Goal: Browse casually: Explore the website without a specific task or goal

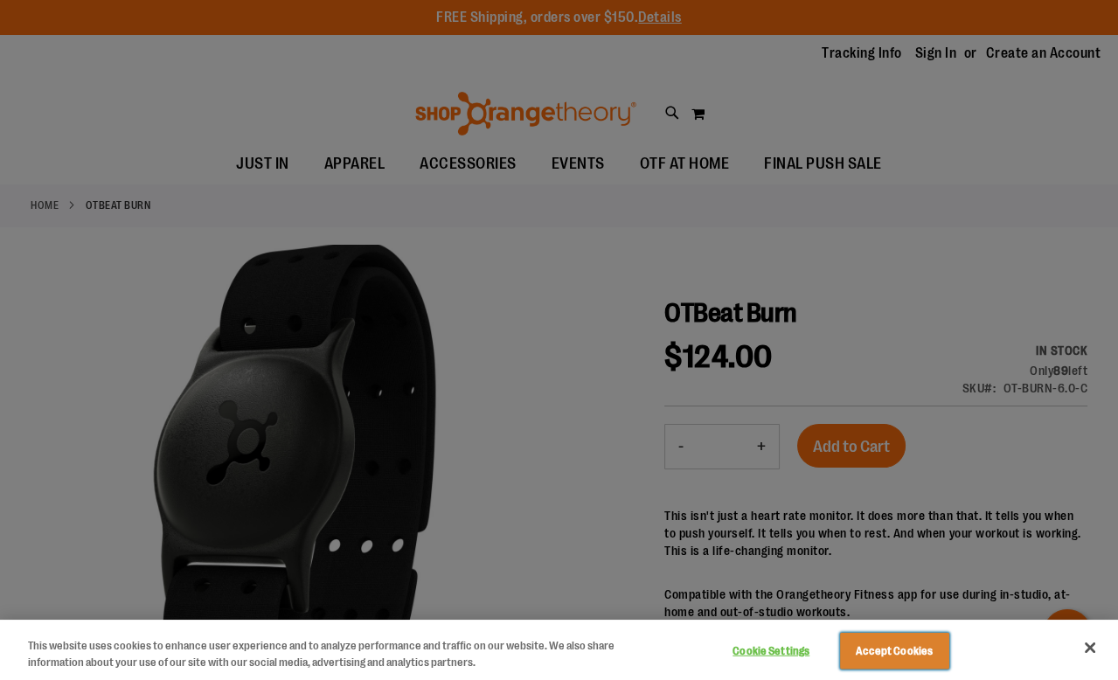
click at [919, 653] on button "Accept Cookies" at bounding box center [894, 651] width 109 height 37
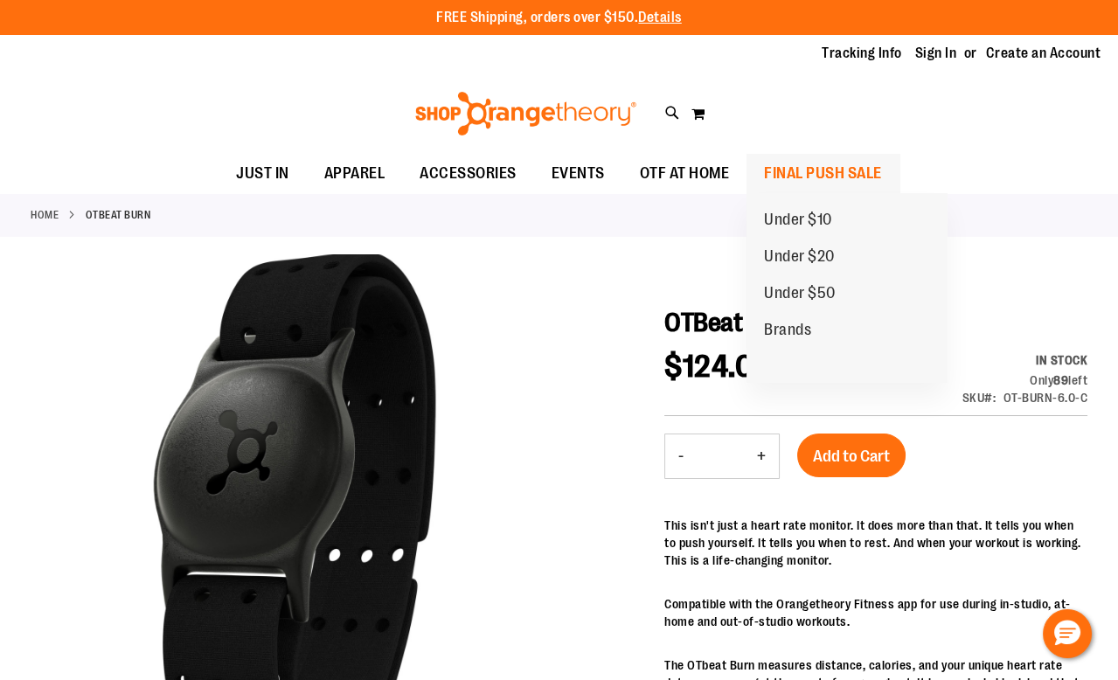
click at [820, 174] on span "FINAL PUSH SALE" at bounding box center [823, 173] width 118 height 39
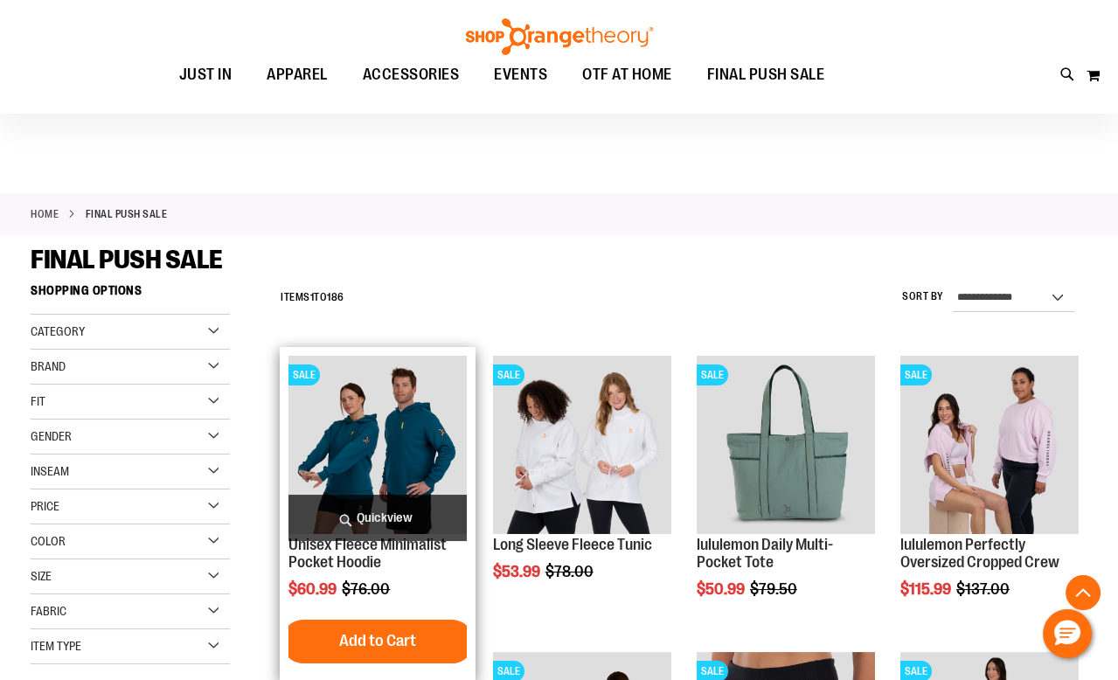
scroll to position [551, 0]
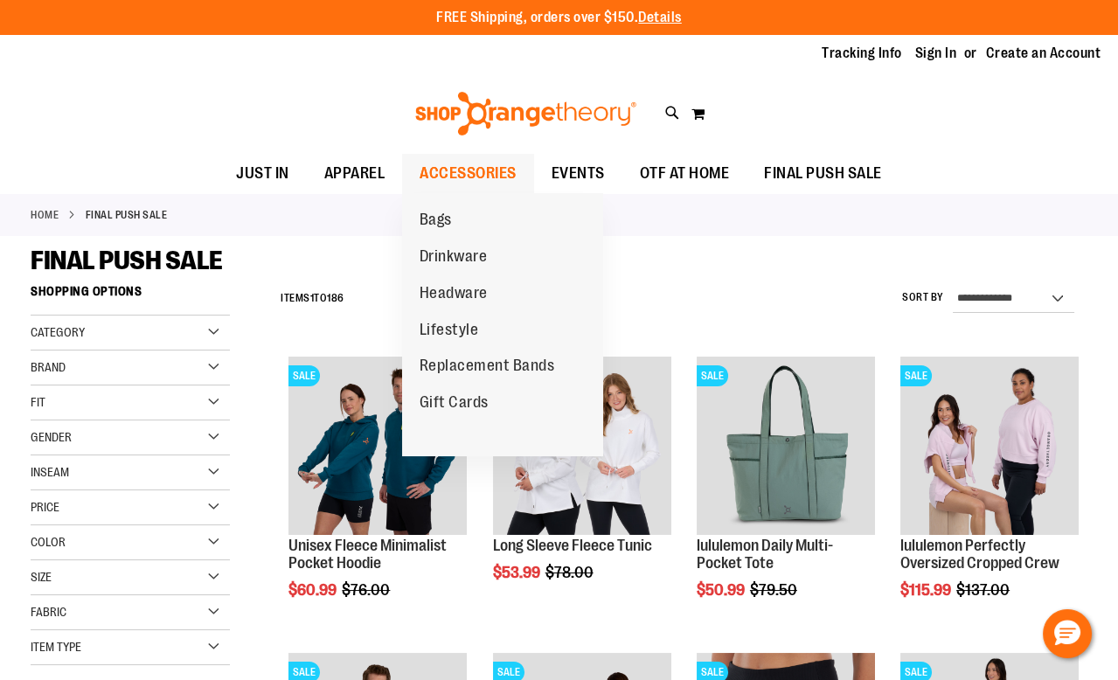
click at [465, 178] on span "ACCESSORIES" at bounding box center [468, 173] width 97 height 39
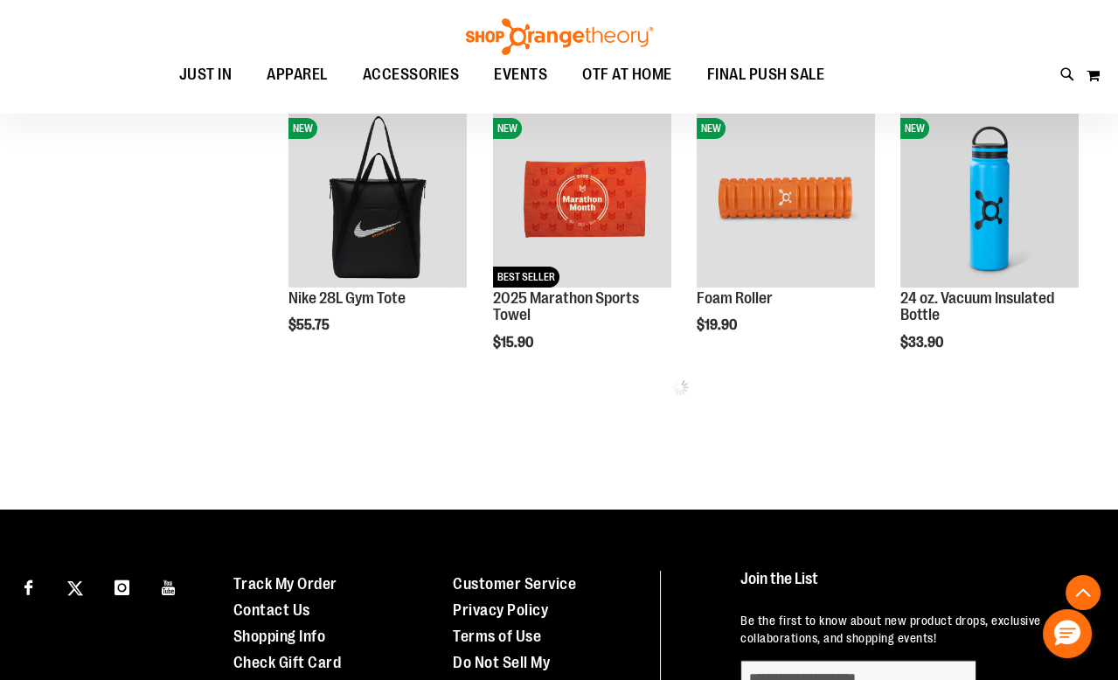
scroll to position [805, 0]
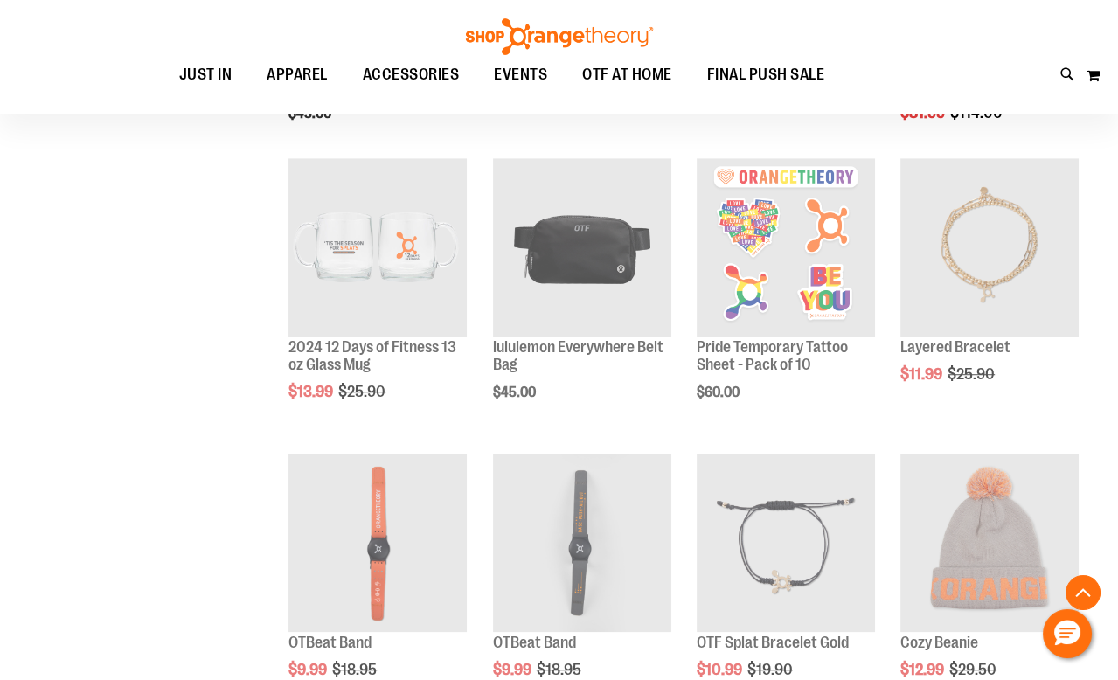
scroll to position [1872, 0]
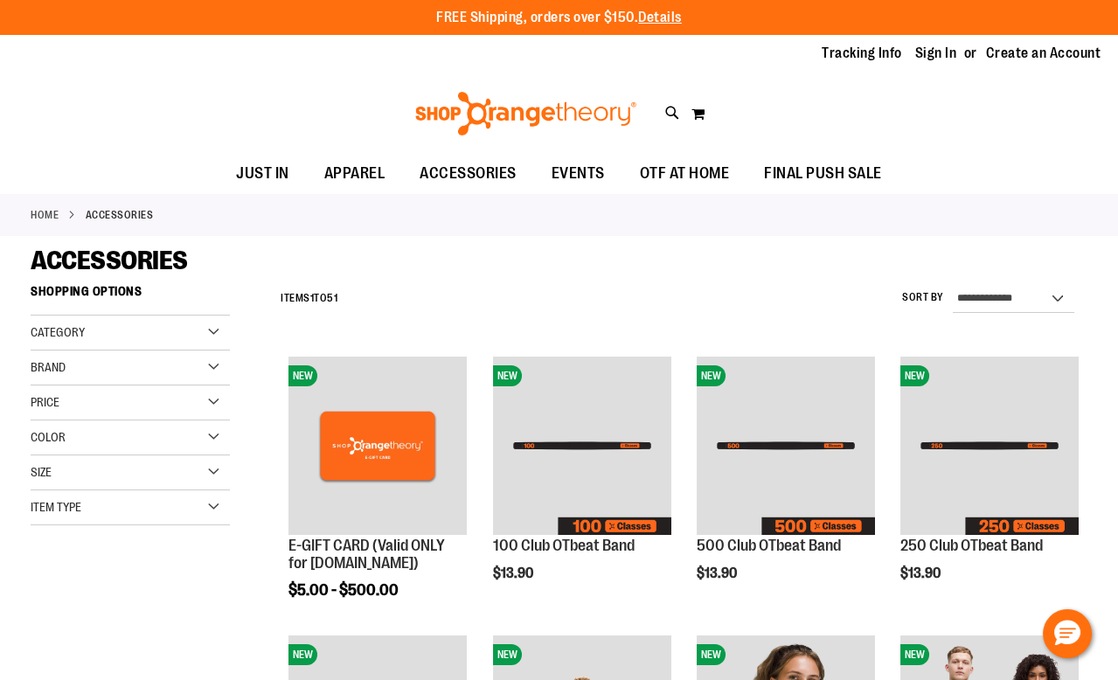
click at [471, 121] on img at bounding box center [526, 114] width 226 height 44
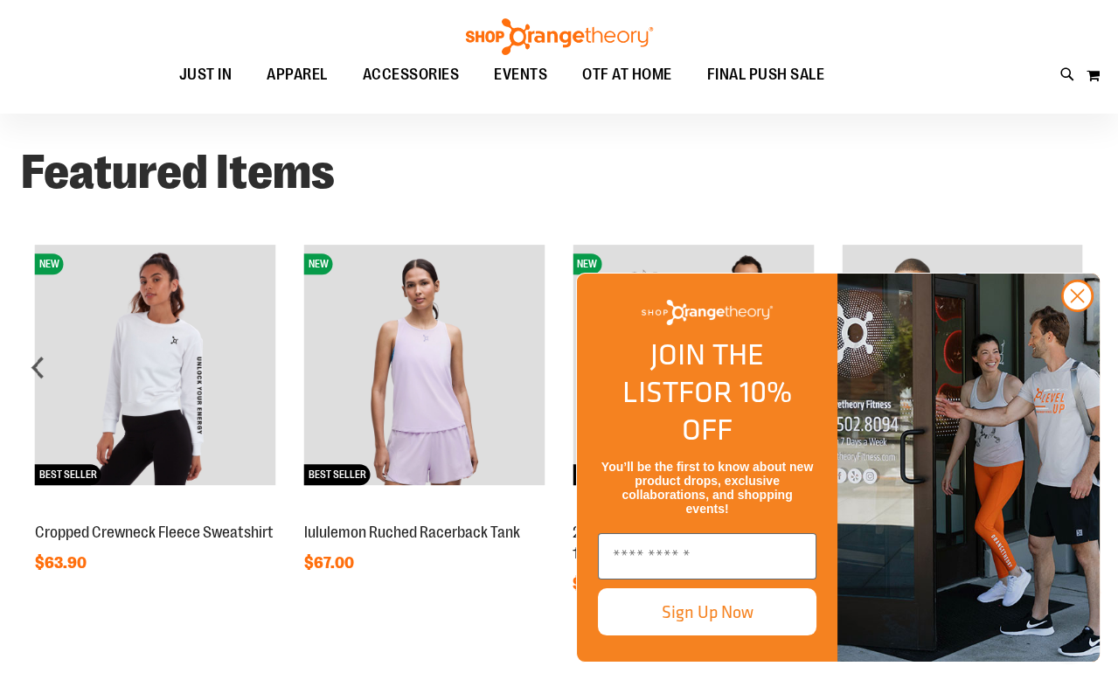
scroll to position [1388, 0]
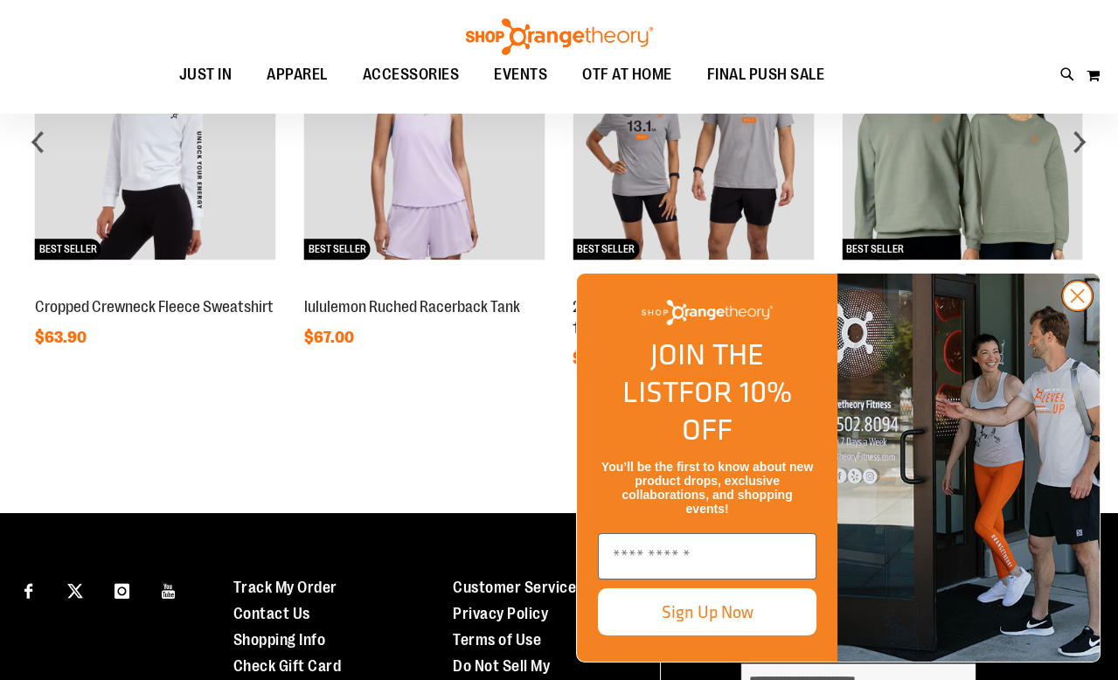
click at [1079, 310] on circle "Close dialog" at bounding box center [1077, 296] width 29 height 29
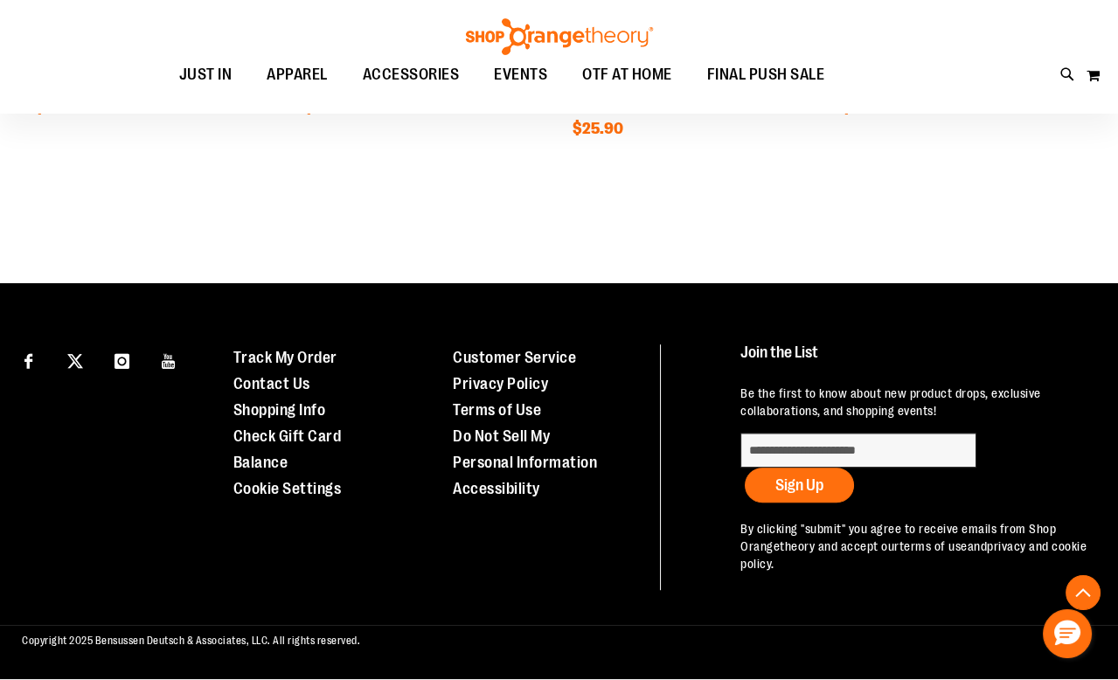
scroll to position [0, 0]
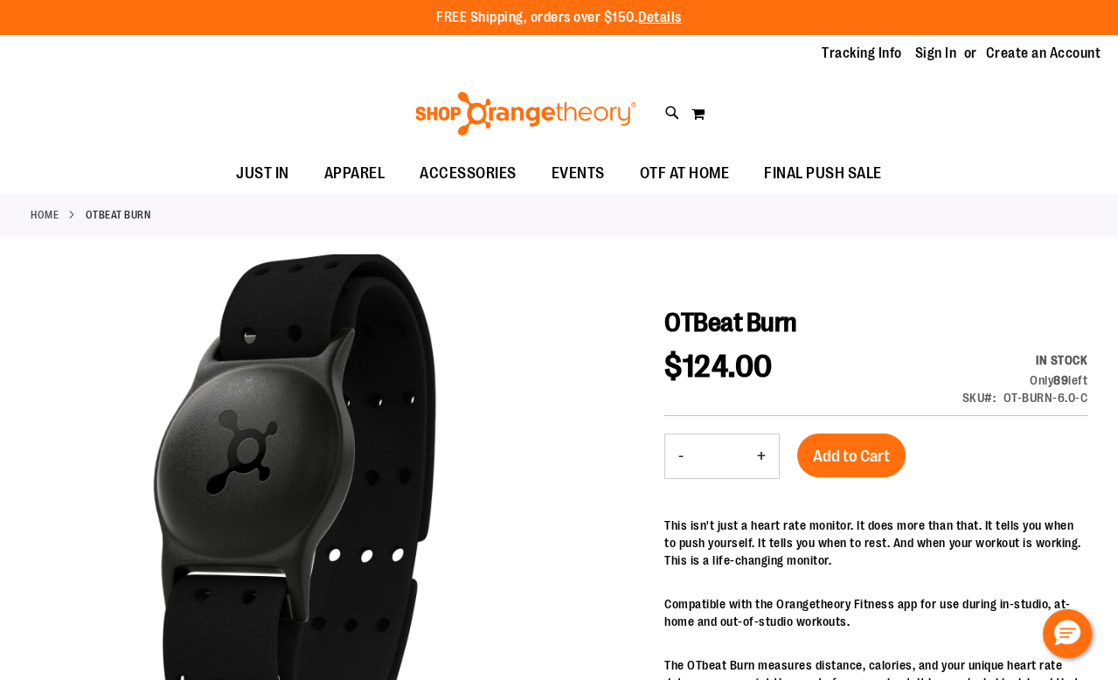
click at [95, 212] on strong "OTBeat Burn" at bounding box center [119, 215] width 66 height 16
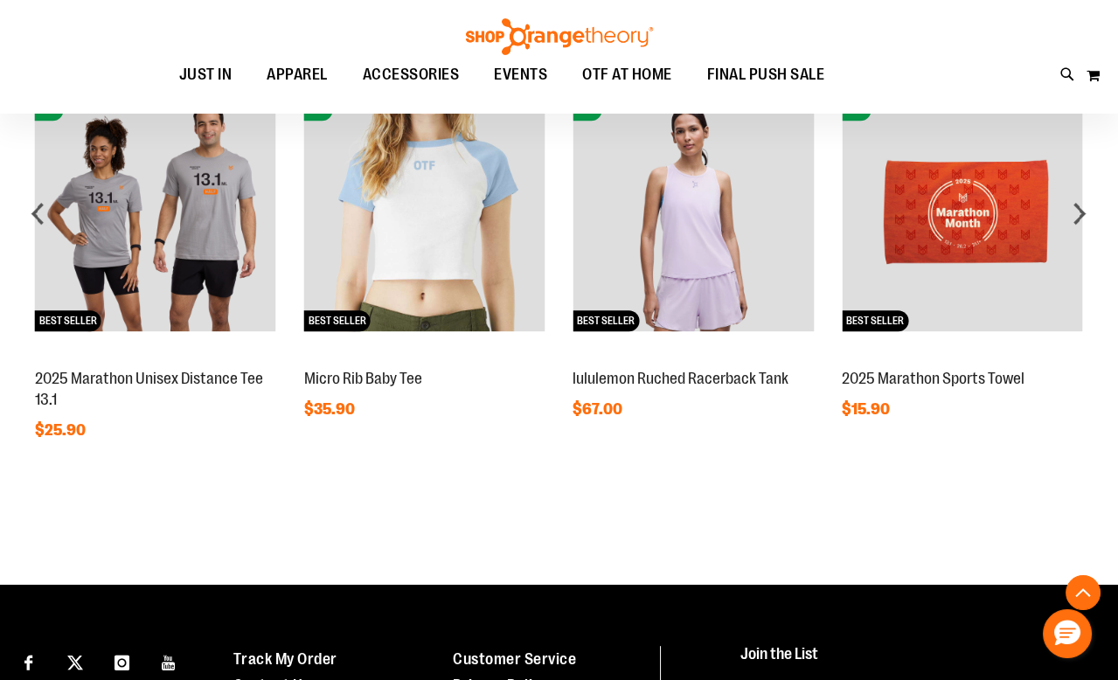
scroll to position [1318, 0]
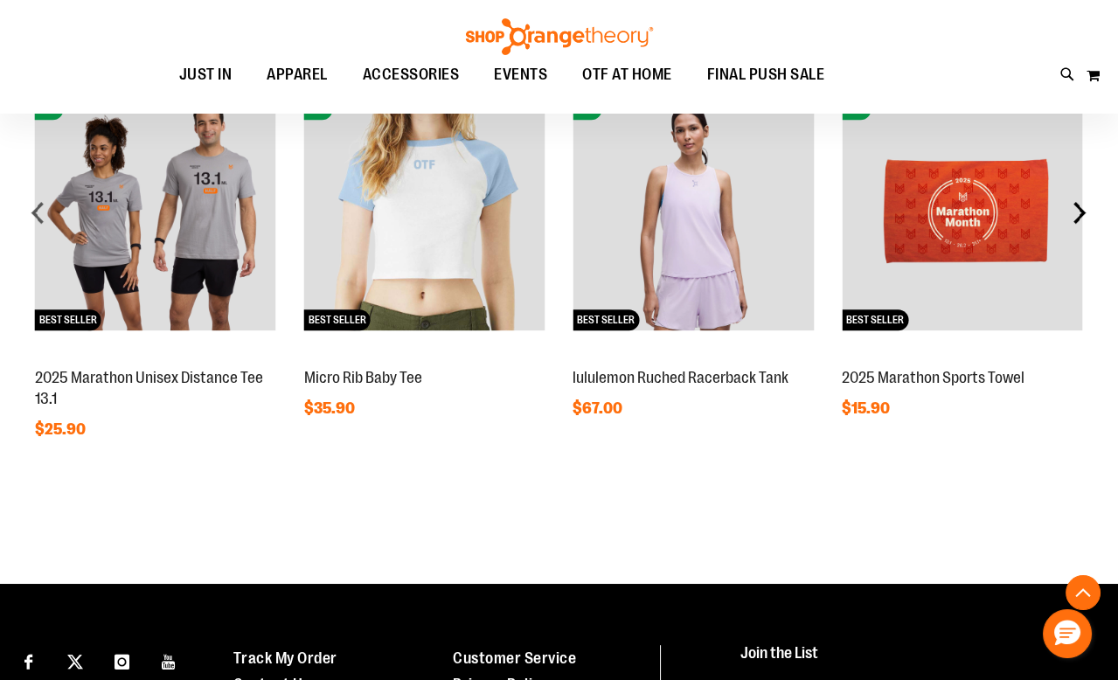
click at [1082, 215] on div "next" at bounding box center [1079, 212] width 35 height 35
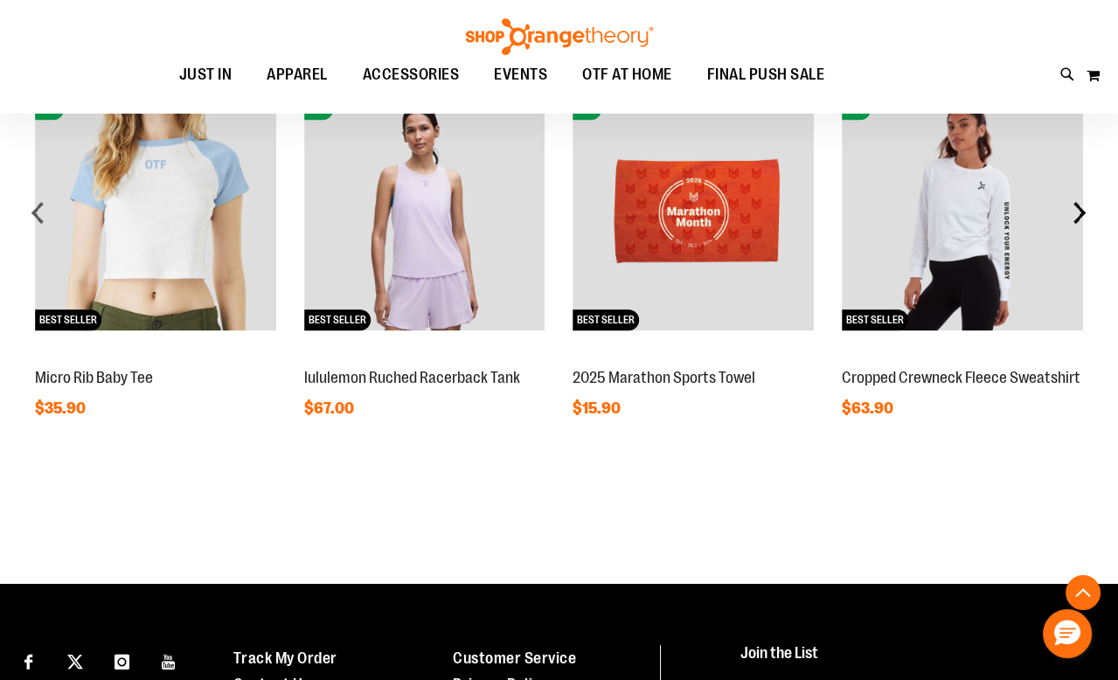
click at [1082, 215] on div "next" at bounding box center [1079, 212] width 35 height 35
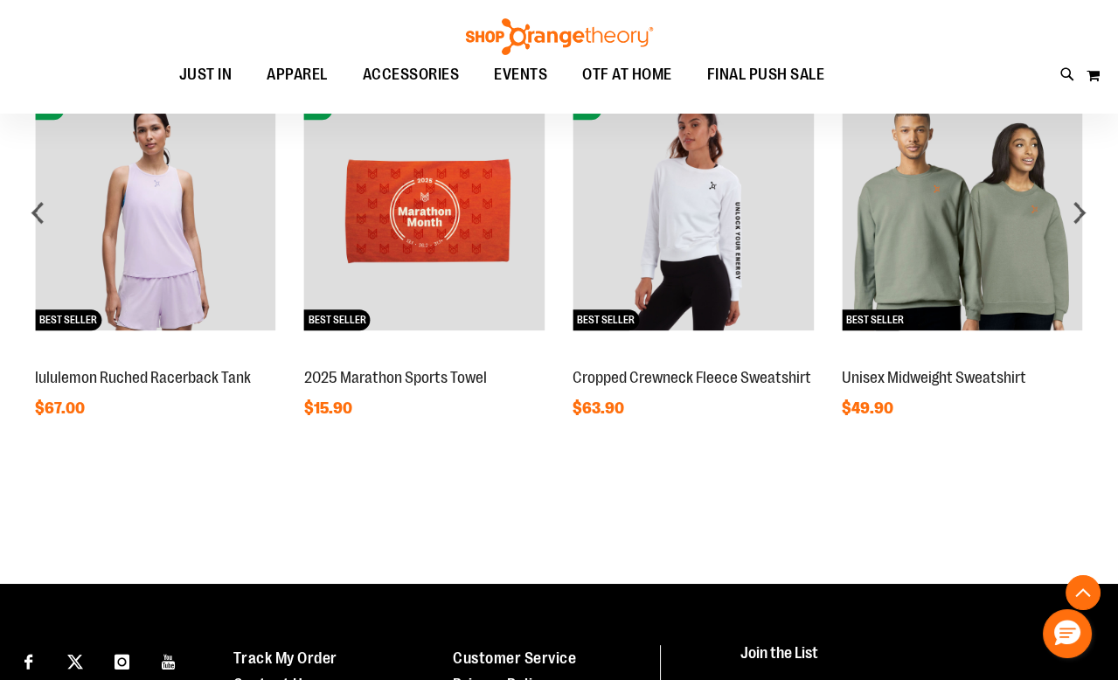
scroll to position [1618, 0]
